Goal: Task Accomplishment & Management: Manage account settings

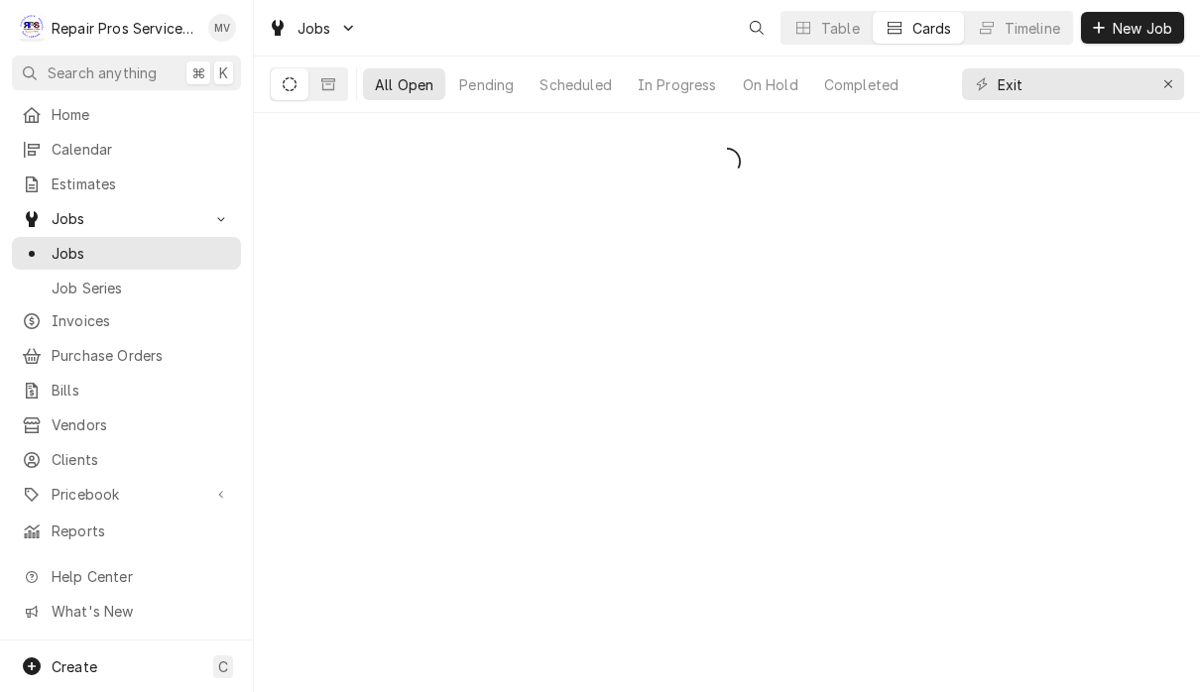
scroll to position [1, 0]
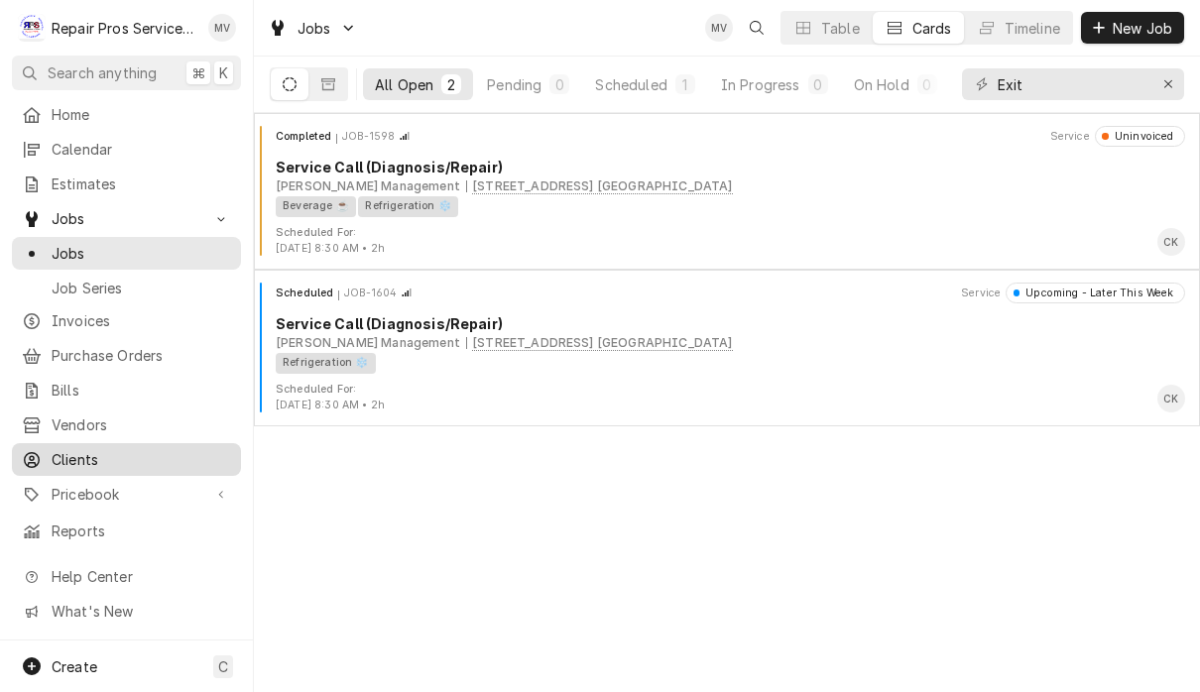
click at [74, 451] on span "Clients" at bounding box center [142, 459] width 180 height 21
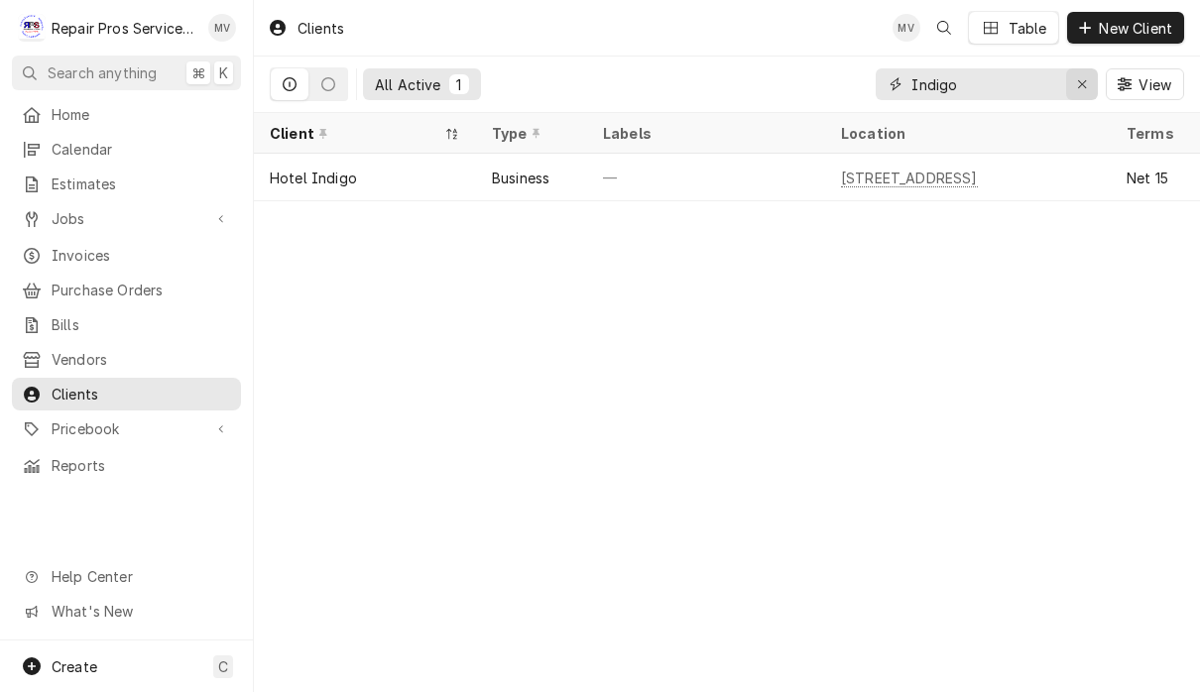
click at [1094, 89] on button "Erase input" at bounding box center [1082, 84] width 32 height 32
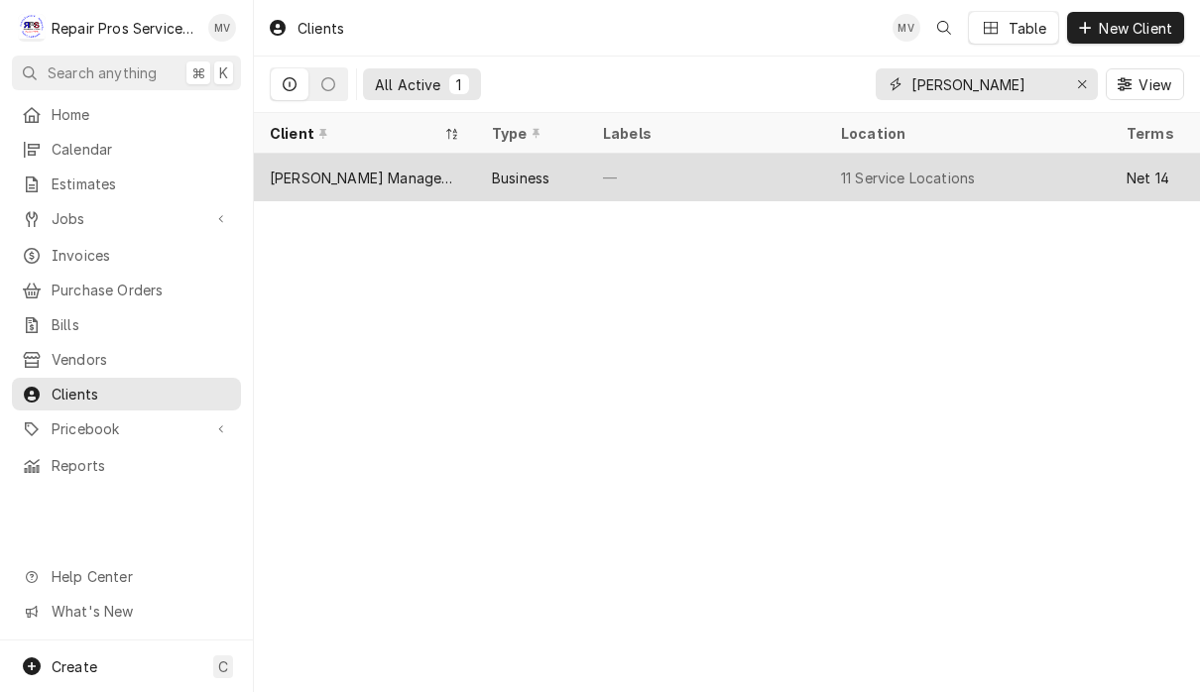
type input "SMITH"
click at [904, 171] on div "11 Service Locations" at bounding box center [908, 178] width 134 height 21
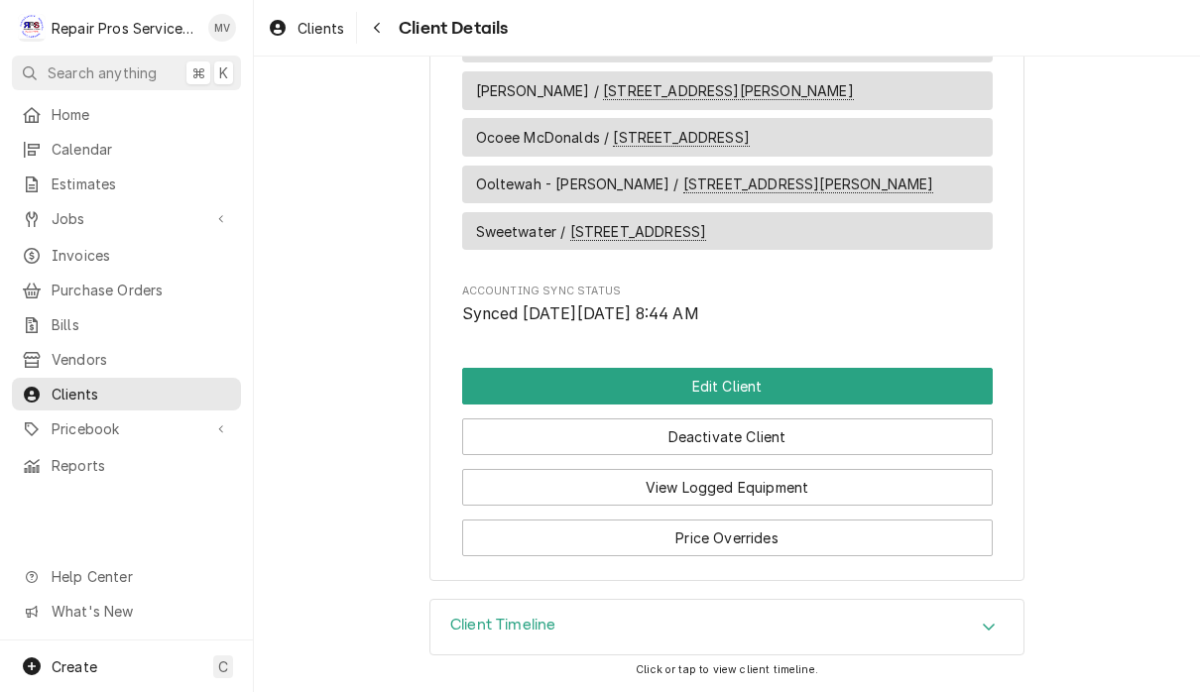
scroll to position [1499, 0]
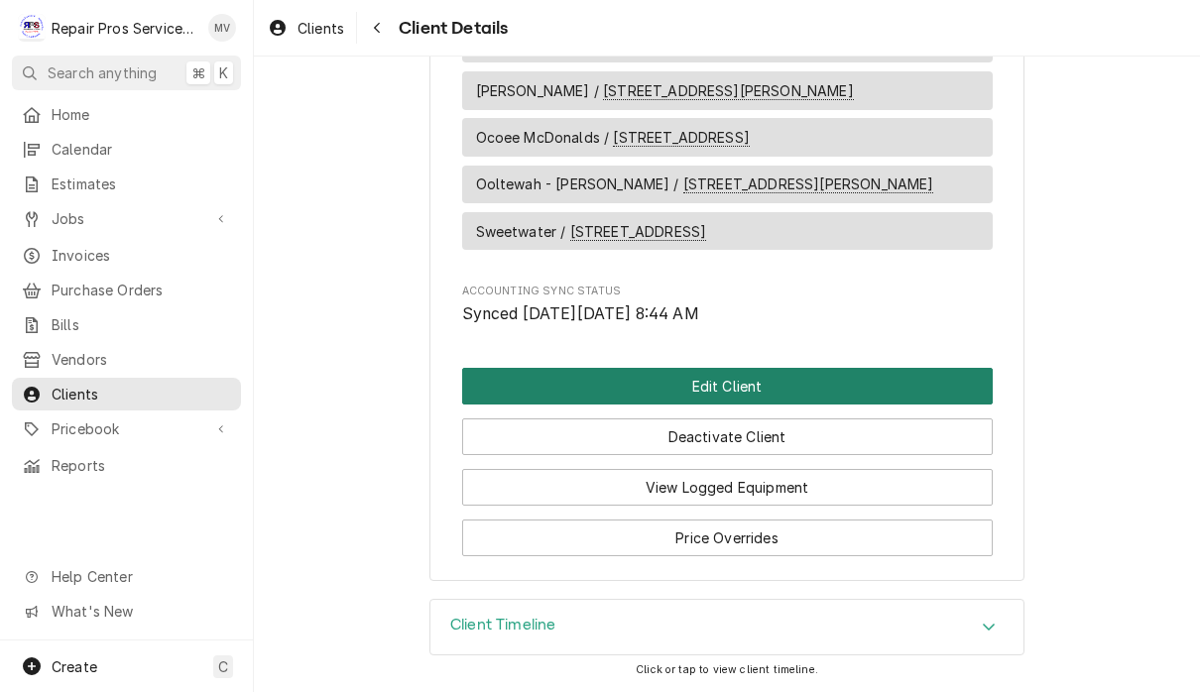
click at [915, 389] on button "Edit Client" at bounding box center [727, 386] width 531 height 37
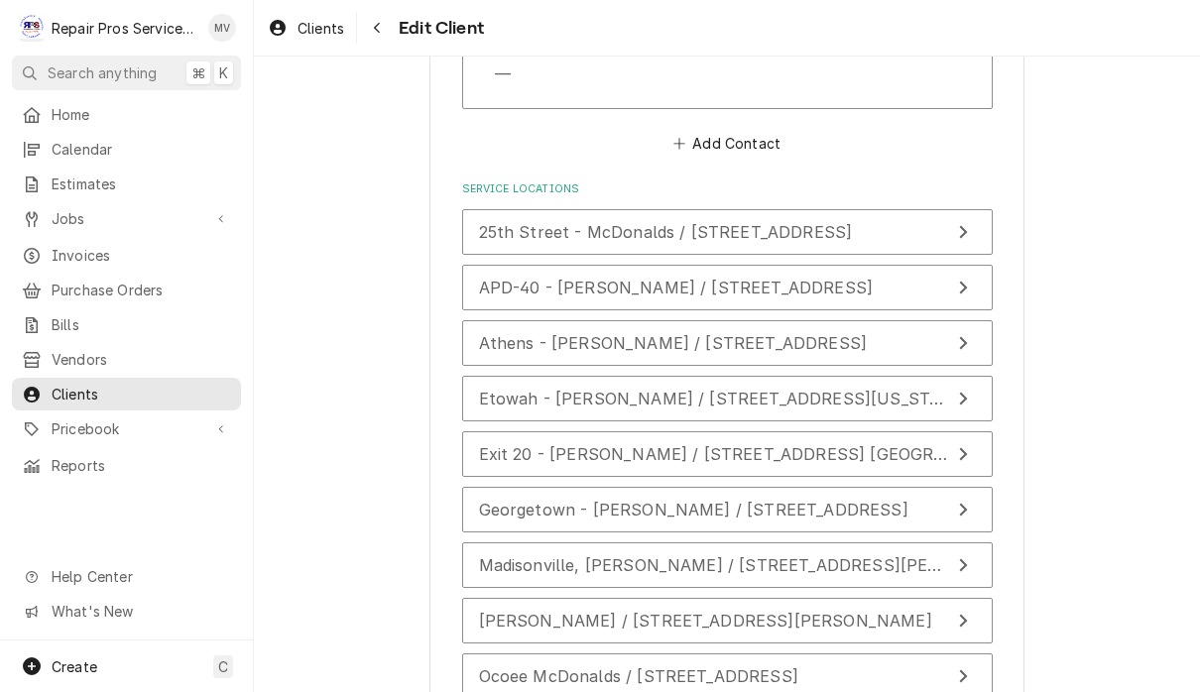
scroll to position [2465, 0]
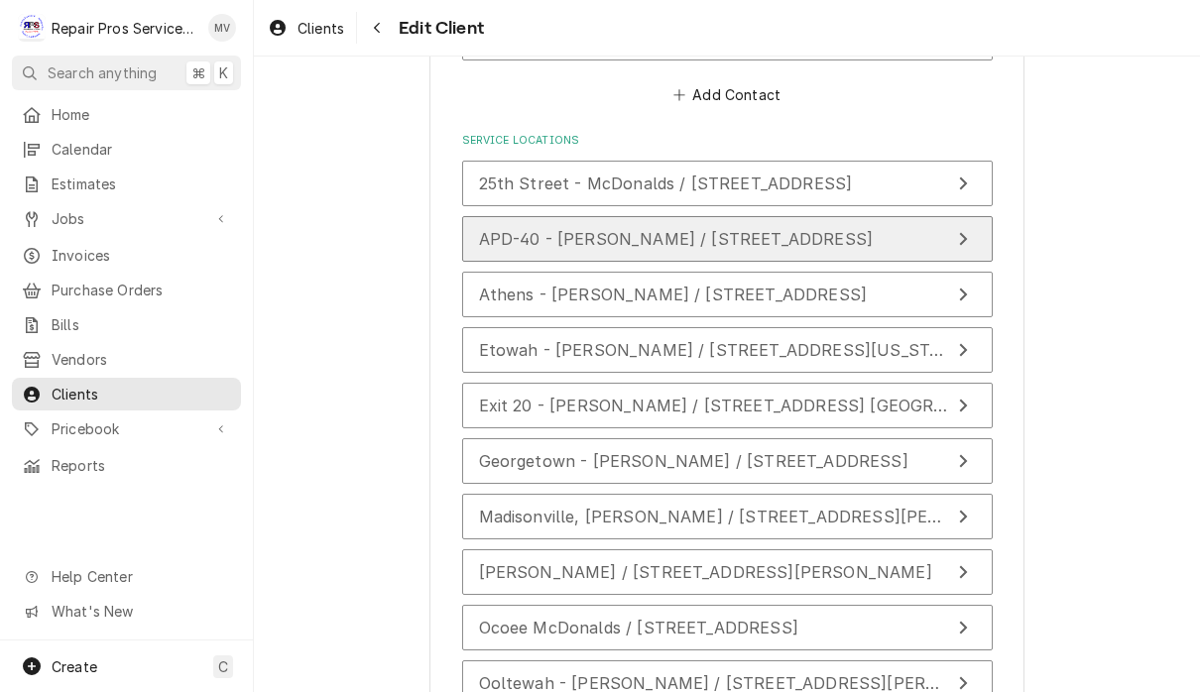
click at [960, 231] on icon "Update Service Location" at bounding box center [963, 239] width 10 height 16
type textarea "x"
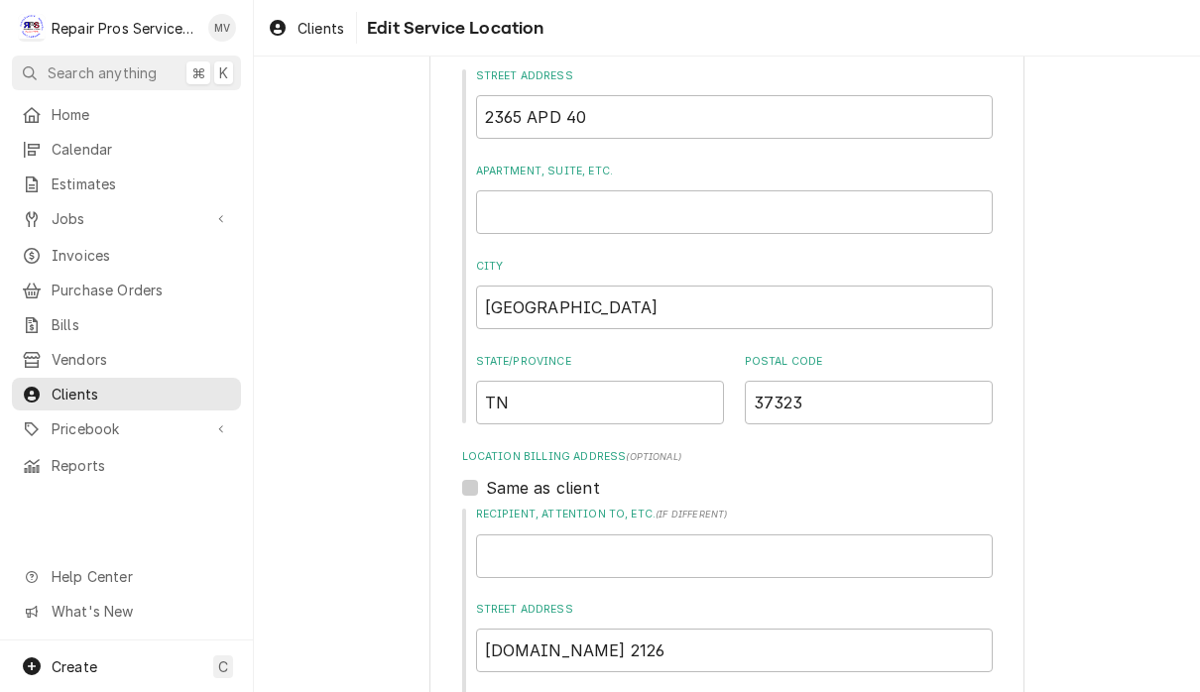
scroll to position [216, 0]
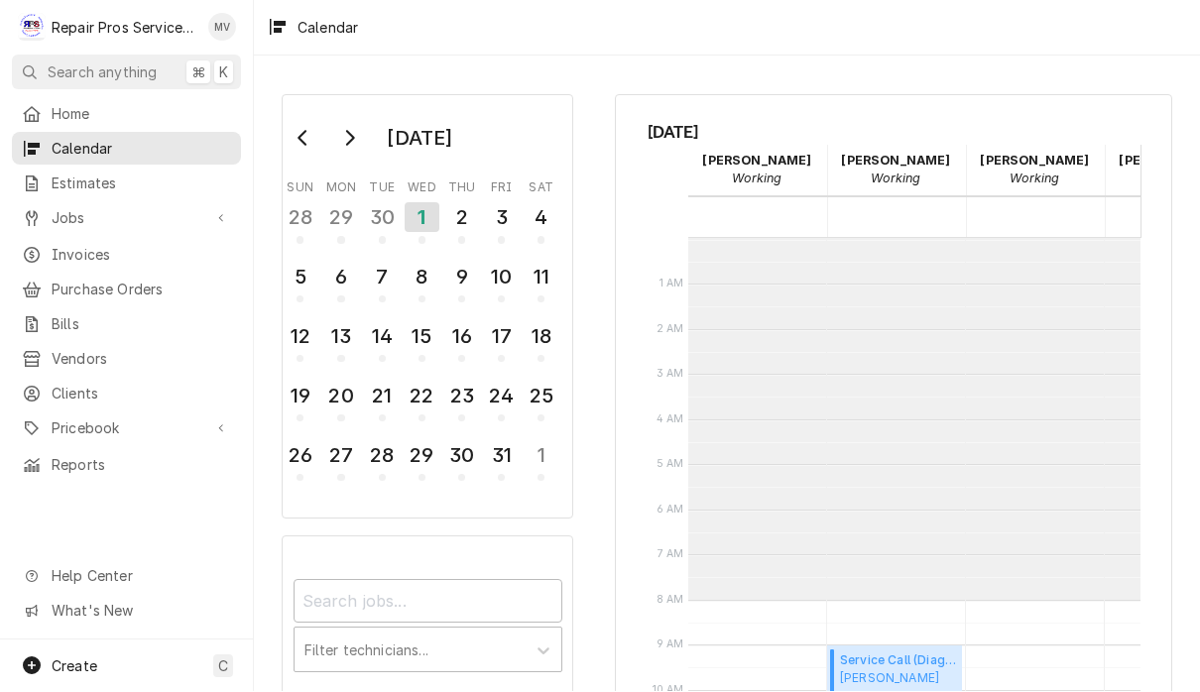
scroll to position [361, 0]
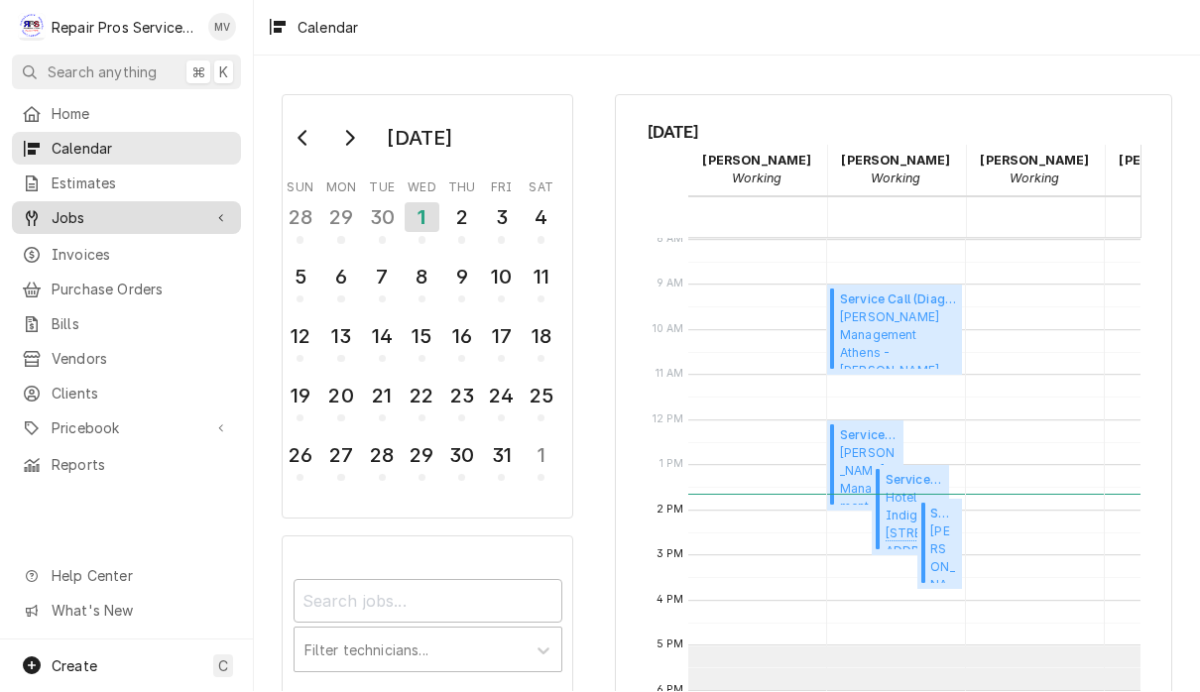
click at [69, 217] on span "Jobs" at bounding box center [127, 218] width 150 height 21
